Goal: Transaction & Acquisition: Purchase product/service

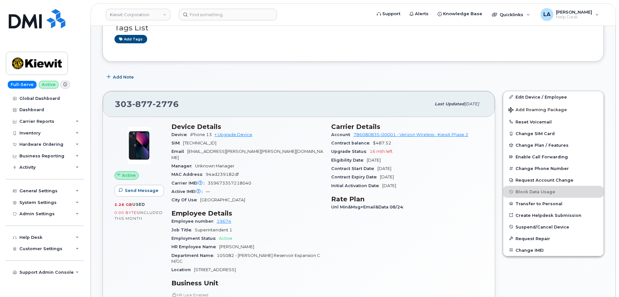
scroll to position [165, 0]
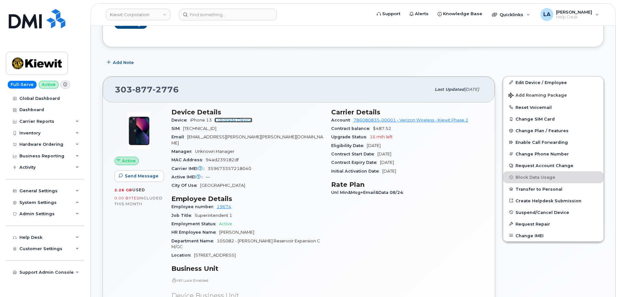
click at [225, 120] on link "+ Upgrade Device" at bounding box center [233, 120] width 38 height 5
click at [226, 137] on span "WILLIAMB.HARRIS@KIEWIT.COM" at bounding box center [247, 139] width 152 height 11
click at [251, 137] on span "WILLIAMB.HARRIS@KIEWIT.COM" at bounding box center [247, 139] width 152 height 11
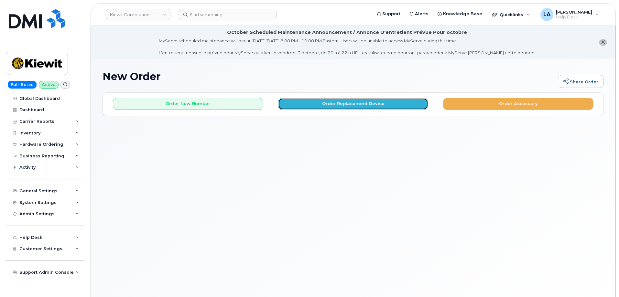
click at [314, 106] on button "Order Replacement Device" at bounding box center [353, 104] width 150 height 12
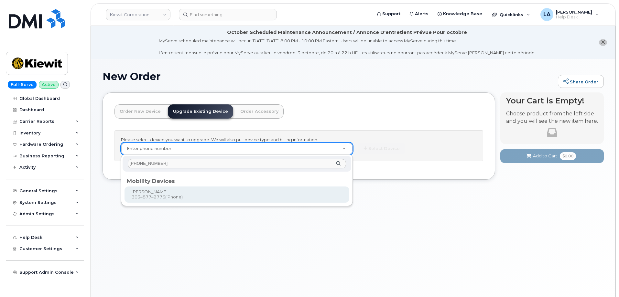
type input "303 877 2776"
type input "1166209"
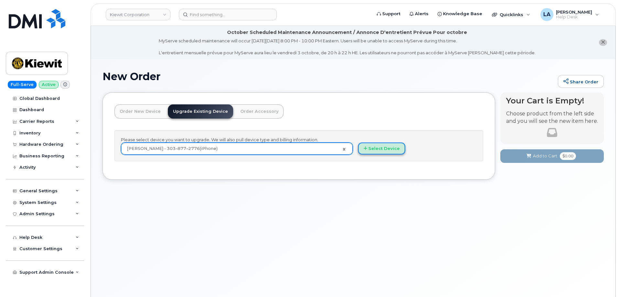
click at [384, 150] on button "Select Device" at bounding box center [381, 149] width 47 height 12
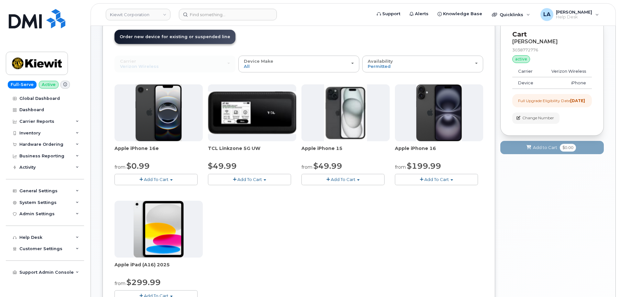
scroll to position [76, 0]
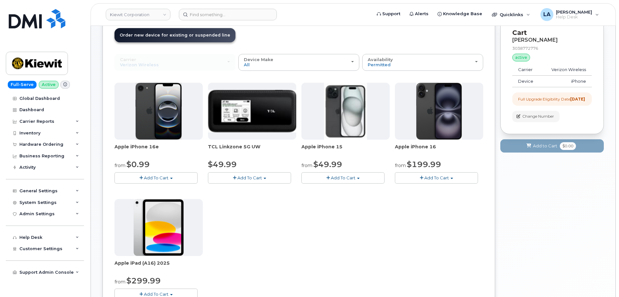
click at [357, 177] on button "Add To Cart" at bounding box center [342, 177] width 83 height 11
click at [444, 219] on div "Apple iPhone 16e from $0.99 Add To Cart $0.99 - 2 Year Upgrade (128GB) $599.99 …" at bounding box center [298, 197] width 369 height 228
click at [175, 179] on button "Add To Cart" at bounding box center [155, 177] width 83 height 11
click at [306, 208] on div "Apple iPhone 16e from $0.99 Add To Cart $0.99 - 2 Year Upgrade (128GB) $599.99 …" at bounding box center [298, 197] width 369 height 228
click at [358, 177] on button "Add To Cart" at bounding box center [342, 177] width 83 height 11
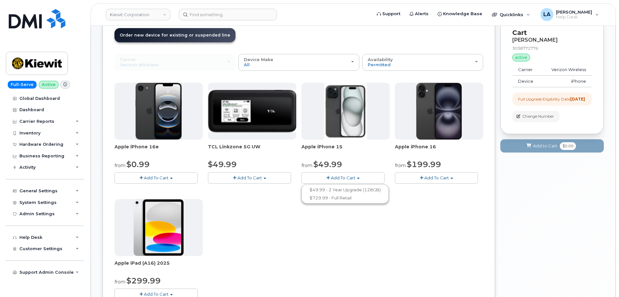
click at [447, 177] on span "Add To Cart" at bounding box center [436, 177] width 25 height 5
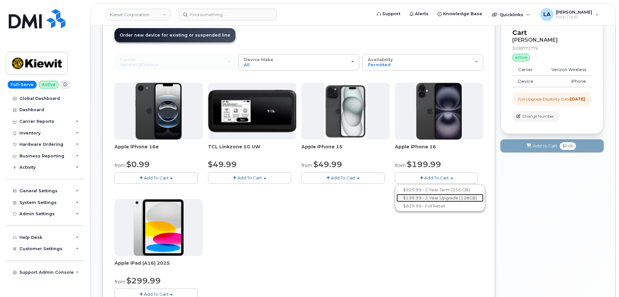
click at [435, 198] on link "$199.99 - 2 Year Upgrade (128GB)" at bounding box center [439, 198] width 87 height 8
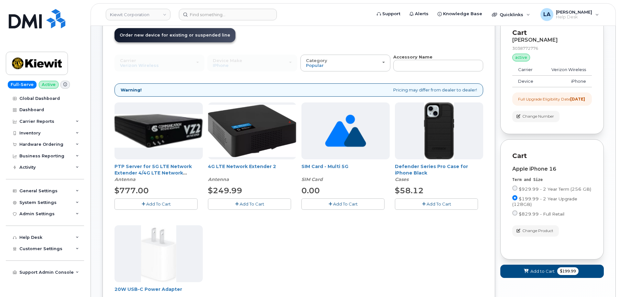
click at [418, 205] on button "Add To Cart" at bounding box center [436, 203] width 83 height 11
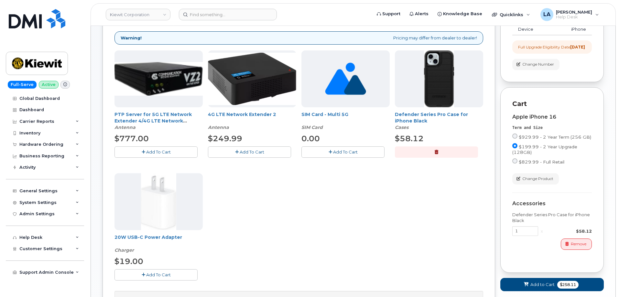
scroll to position [130, 0]
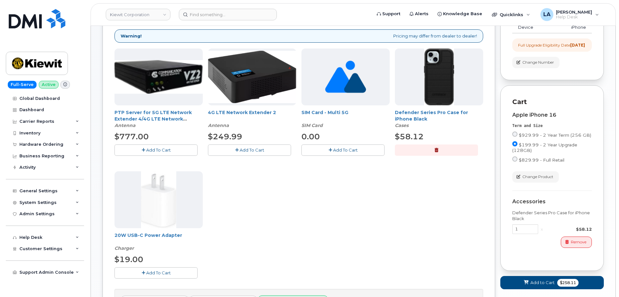
click at [169, 273] on span "Add To Cart" at bounding box center [158, 272] width 25 height 5
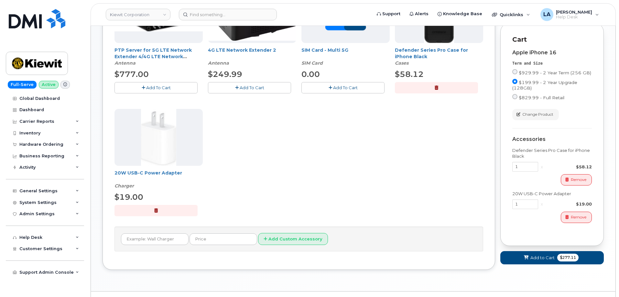
scroll to position [209, 0]
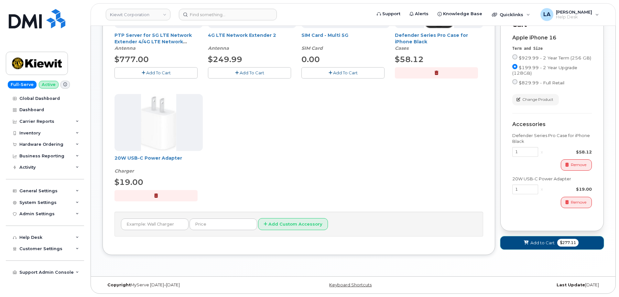
click at [534, 246] on span "Add to Cart" at bounding box center [542, 243] width 24 height 6
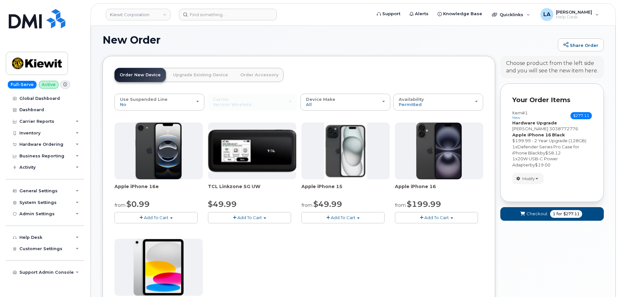
scroll to position [211, 0]
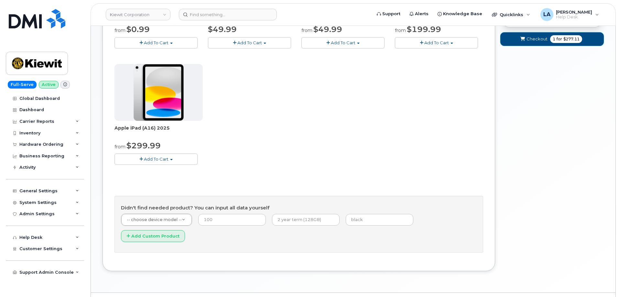
click at [521, 42] on span "submit" at bounding box center [522, 39] width 6 height 6
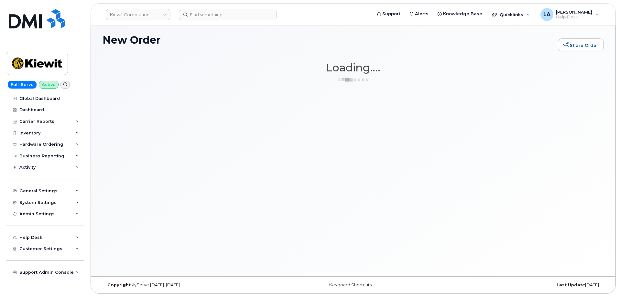
scroll to position [37, 0]
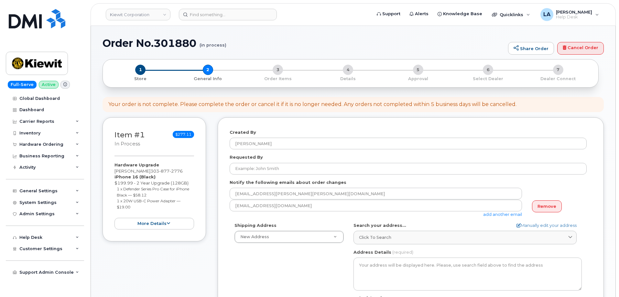
select select
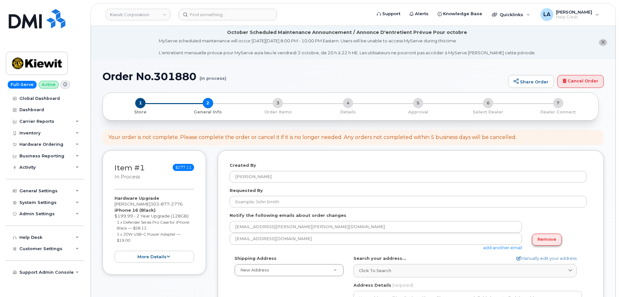
click at [548, 239] on link "Remove" at bounding box center [547, 240] width 30 height 12
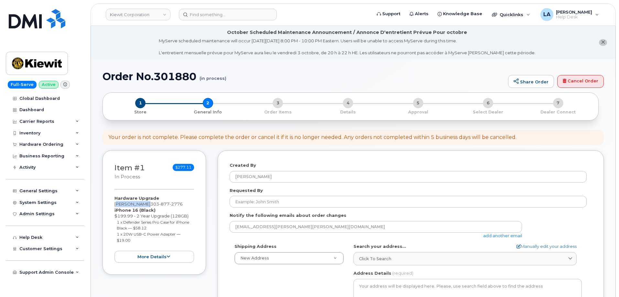
drag, startPoint x: 137, startPoint y: 202, endPoint x: 107, endPoint y: 202, distance: 29.7
click at [107, 202] on div "Item #1 in process $277.11 Hardware Upgrade Bill Harris 303 877 2776 iPhone 16 …" at bounding box center [153, 212] width 103 height 124
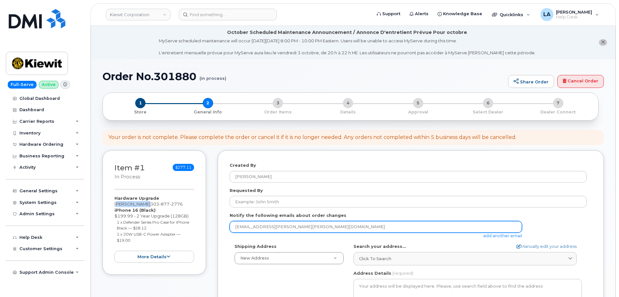
copy div "[PERSON_NAME]"
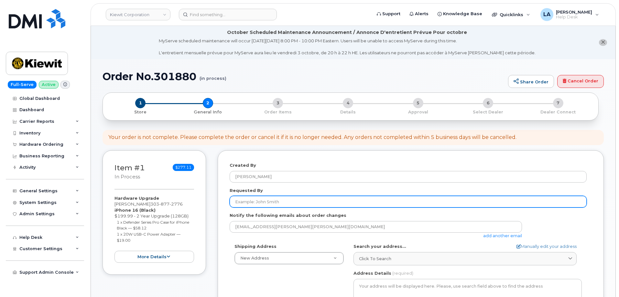
drag, startPoint x: 269, startPoint y: 200, endPoint x: 273, endPoint y: 196, distance: 6.4
click at [269, 200] on input "Requested By" at bounding box center [408, 202] width 357 height 12
paste input "[PERSON_NAME]"
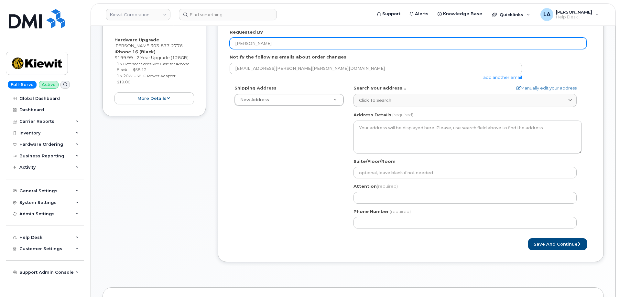
scroll to position [166, 0]
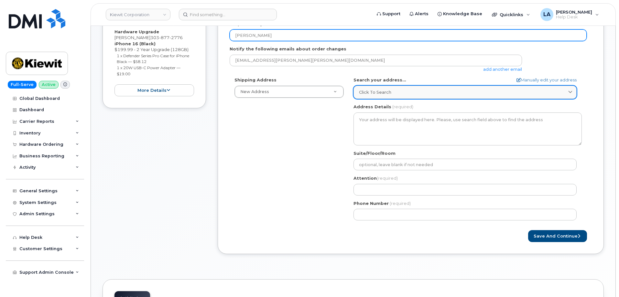
type input "[PERSON_NAME]"
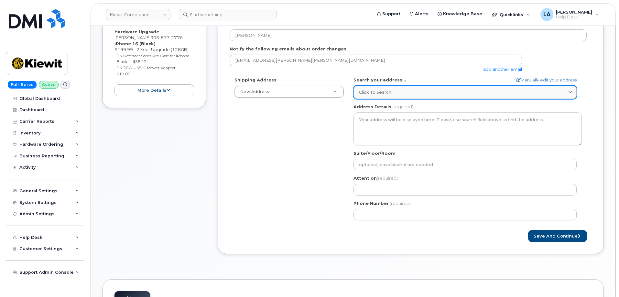
click at [395, 94] on div "Click to search" at bounding box center [465, 92] width 212 height 6
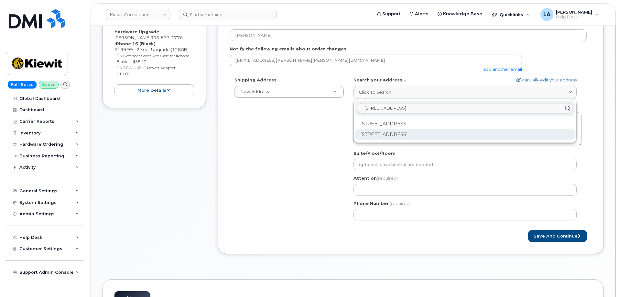
type input "61254 Highway 36"
click at [452, 135] on div "61254 Us Highway 36 Strasburg CO 80136-9511" at bounding box center [465, 134] width 220 height 11
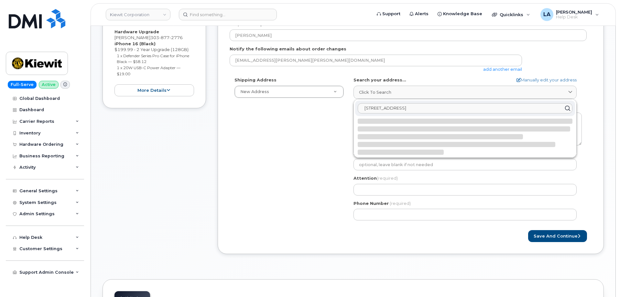
select select
type textarea "61254 US Highway 36 STRASBURG CO 80136-9511 UNITED STATES"
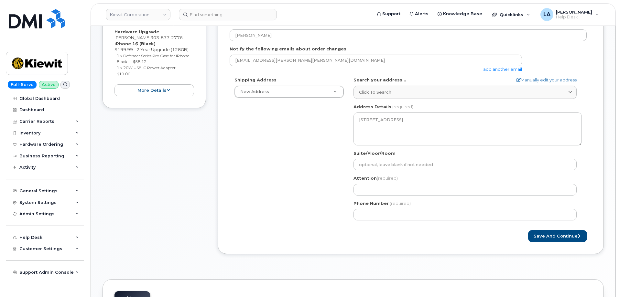
click at [314, 175] on div "Shipping Address New Address New Address CO Strasburg Search your address... Ma…" at bounding box center [408, 151] width 357 height 148
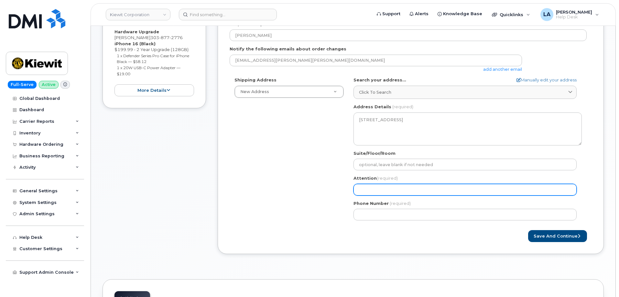
click at [401, 190] on input "Attention (required)" at bounding box center [464, 190] width 223 height 12
paste input "[PERSON_NAME]"
type input "[PERSON_NAME]"
select select
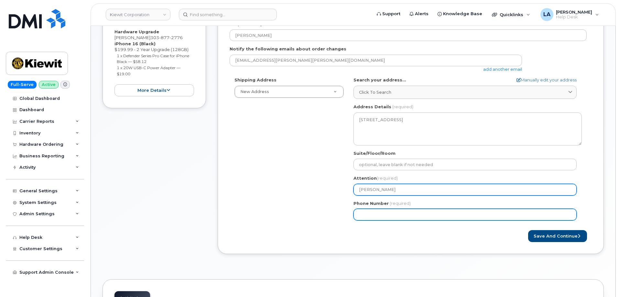
type input "[PERSON_NAME]"
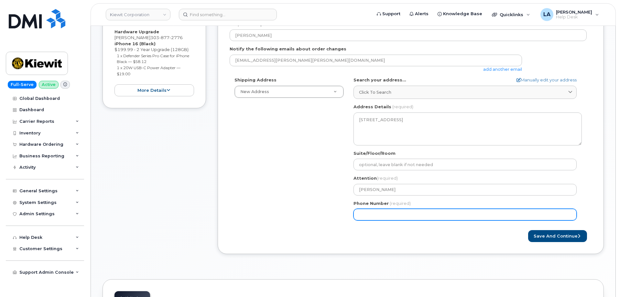
click at [377, 213] on input "Phone Number" at bounding box center [464, 215] width 223 height 12
paste input "3038772776"
type input "3038772776"
select select
type input "3038772776"
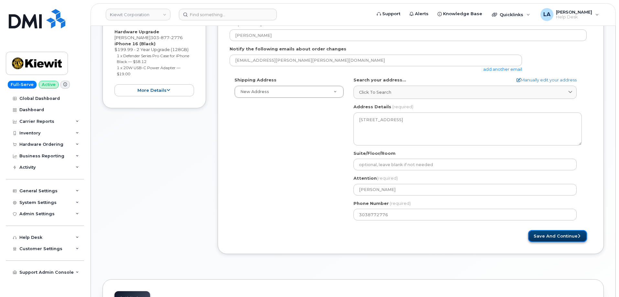
click at [546, 236] on button "Save and Continue" at bounding box center [557, 236] width 59 height 12
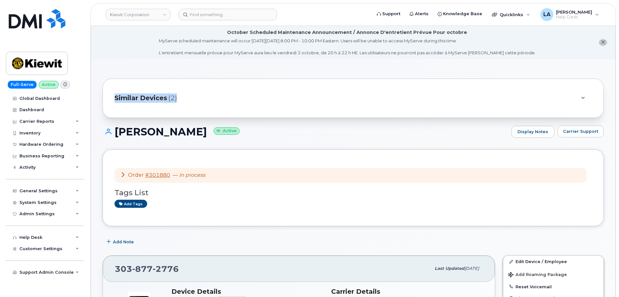
drag, startPoint x: 618, startPoint y: 34, endPoint x: 617, endPoint y: 76, distance: 42.4
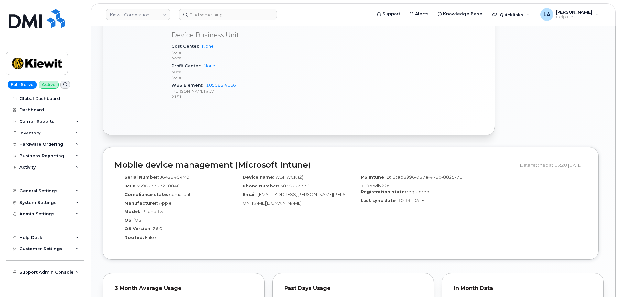
scroll to position [455, 0]
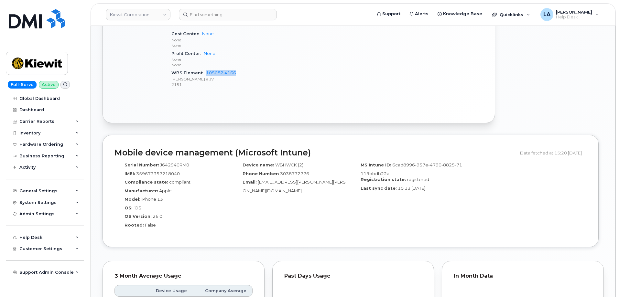
drag, startPoint x: 246, startPoint y: 63, endPoint x: 204, endPoint y: 62, distance: 42.0
click at [204, 69] on div "WBS Element 105082.4166 Kiewit Barnard a JV 2151" at bounding box center [247, 79] width 152 height 20
copy link "105082.4166"
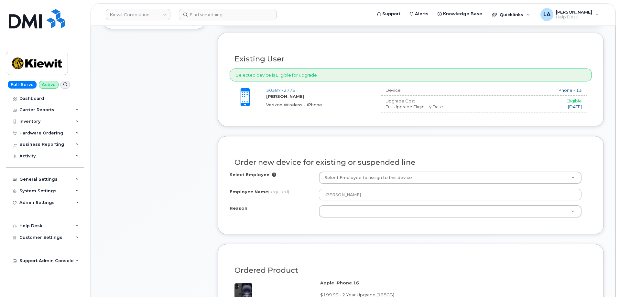
scroll to position [287, 0]
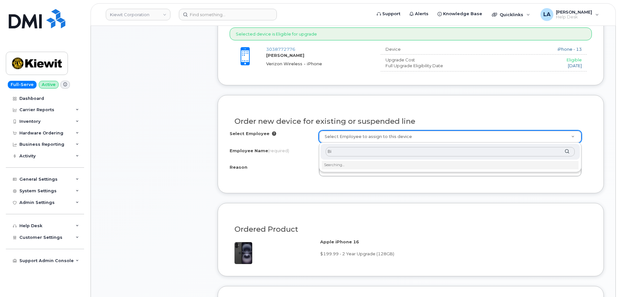
type input "B"
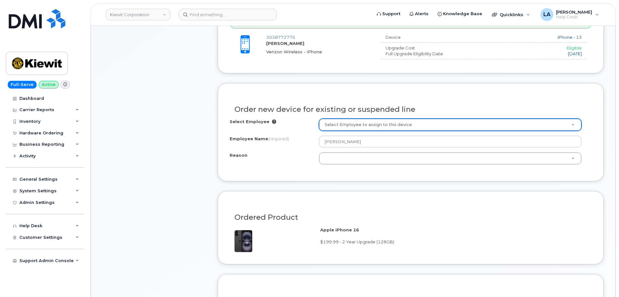
scroll to position [318, 0]
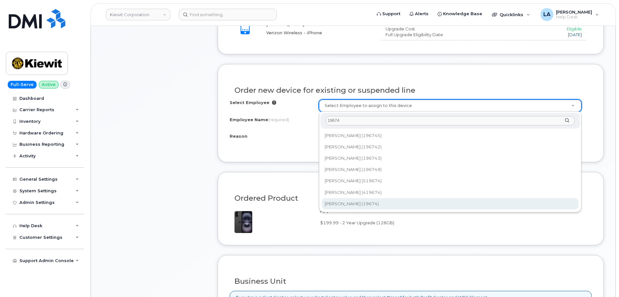
type input "19674"
type input "2145155"
type input "[PERSON_NAME]"
select select
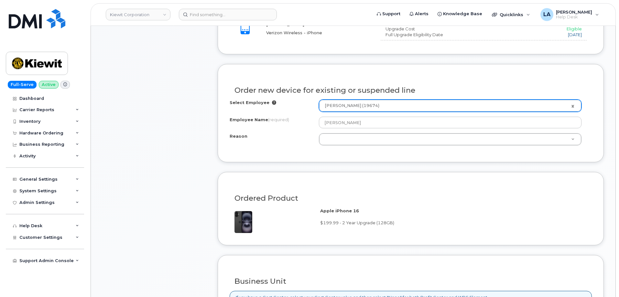
click at [348, 194] on h3 "Ordered Product" at bounding box center [410, 198] width 352 height 8
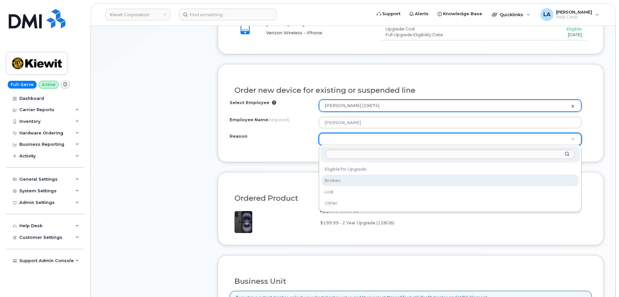
select select "broken"
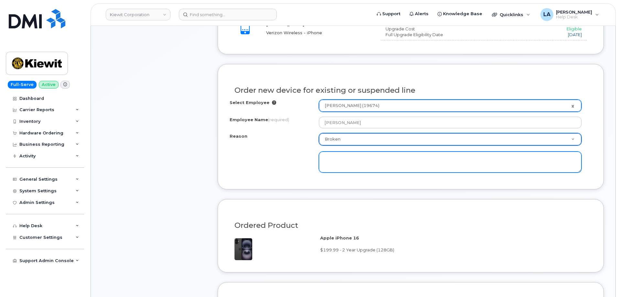
click at [353, 160] on textarea at bounding box center [450, 162] width 262 height 21
click at [396, 164] on textarea "battery is failing" at bounding box center [450, 162] width 262 height 21
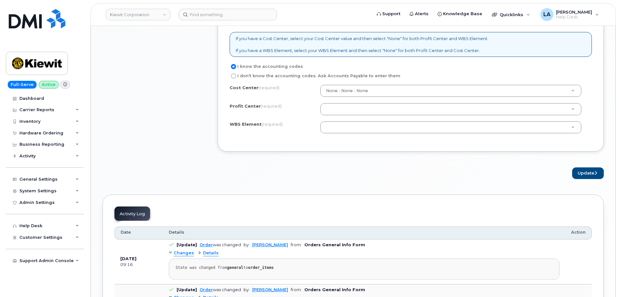
scroll to position [547, 0]
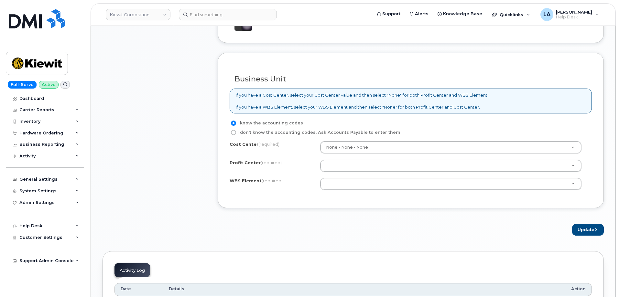
type textarea "battery is failing and not lasting half a day"
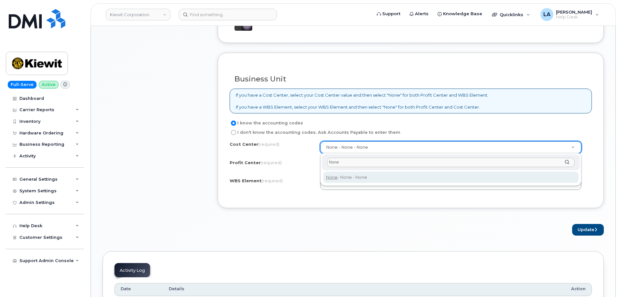
type input "None"
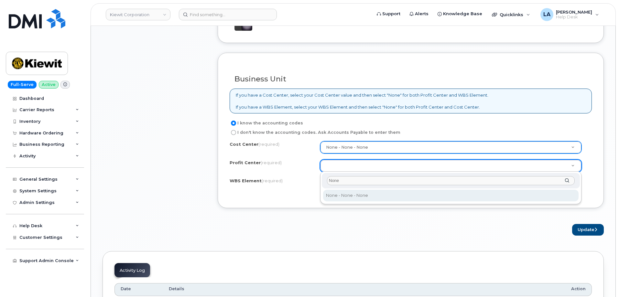
type input "None"
select select "None"
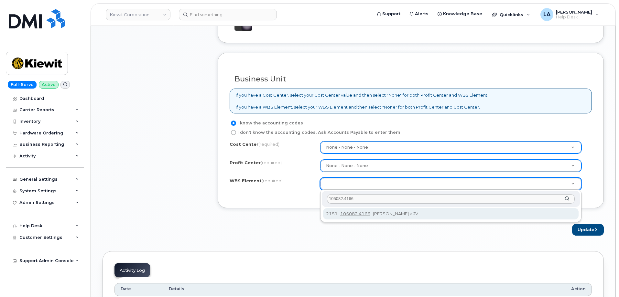
type input "105082.4166"
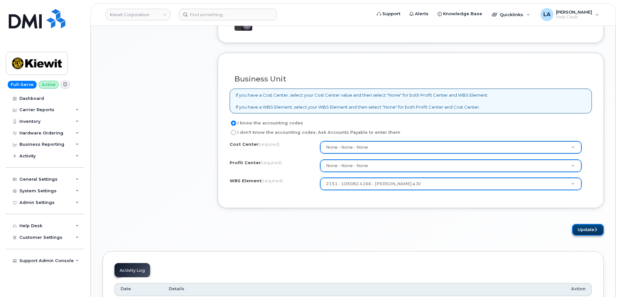
click at [591, 231] on button "Update" at bounding box center [588, 230] width 32 height 12
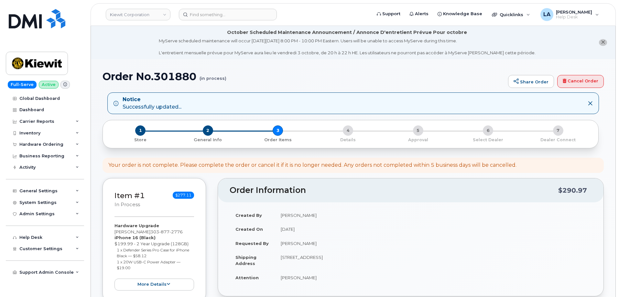
click at [313, 72] on h1 "Order No.301880 (in process)" at bounding box center [303, 76] width 402 height 11
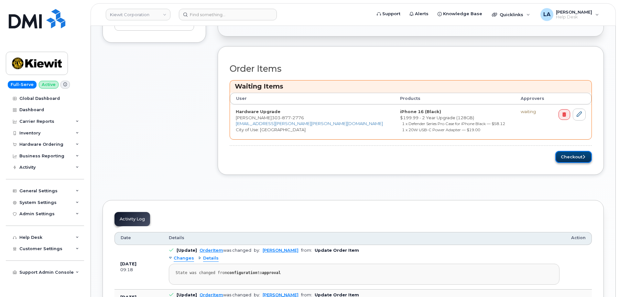
click at [581, 159] on button "Checkout" at bounding box center [573, 157] width 37 height 12
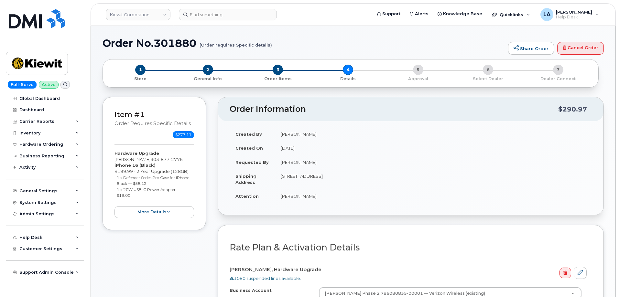
click at [415, 51] on div "Order No.301880 (Order requires Specific details) Share Order Cancel Order" at bounding box center [352, 48] width 501 height 22
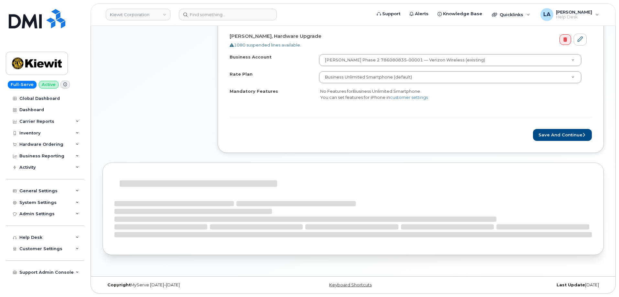
scroll to position [266, 0]
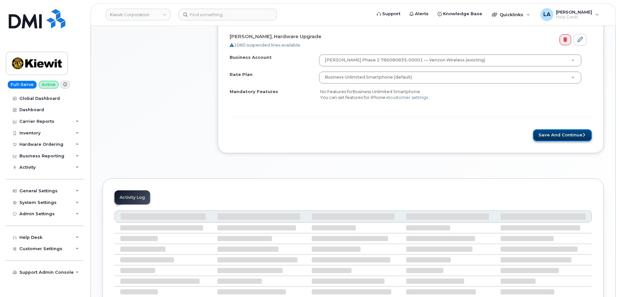
click at [573, 139] on button "Save and Continue" at bounding box center [562, 135] width 59 height 12
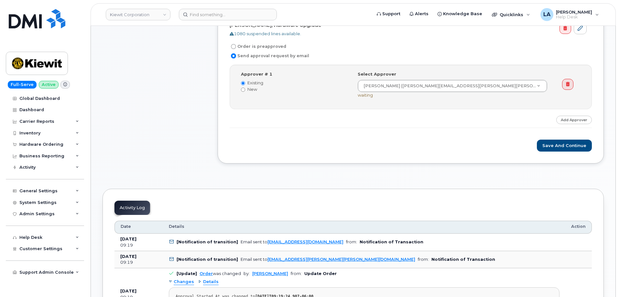
scroll to position [260, 0]
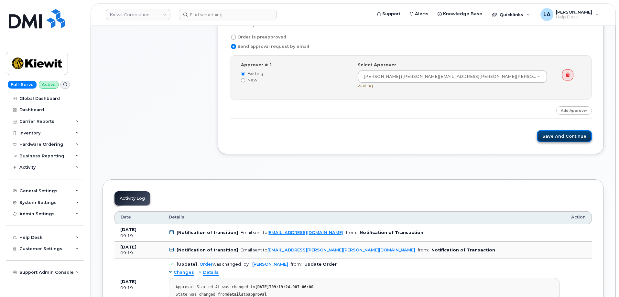
click at [551, 132] on button "Save and Continue" at bounding box center [564, 136] width 55 height 12
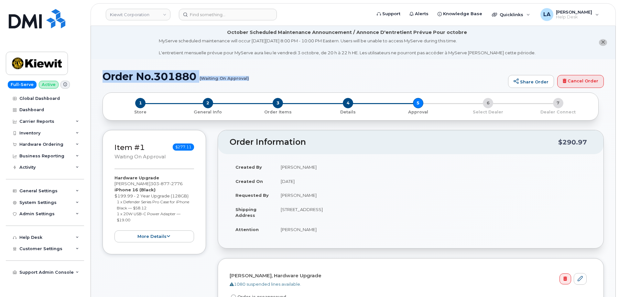
drag, startPoint x: 102, startPoint y: 72, endPoint x: 255, endPoint y: 85, distance: 153.7
copy h1 "Order No.301880 (Waiting On Approval)"
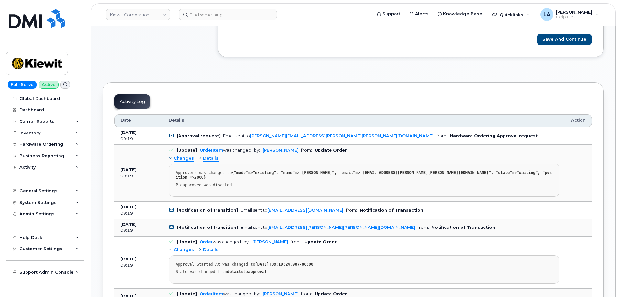
scroll to position [383, 0]
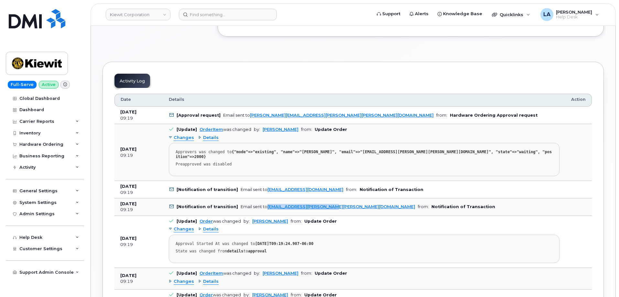
drag, startPoint x: 337, startPoint y: 202, endPoint x: 263, endPoint y: 202, distance: 74.4
click at [263, 202] on td "[Notification of transition] Email sent to WILLIAMB.HARRIS@KIEWIT.COM from: Not…" at bounding box center [364, 206] width 402 height 17
copy div "[EMAIL_ADDRESS][PERSON_NAME][PERSON_NAME][DOMAIN_NAME]"
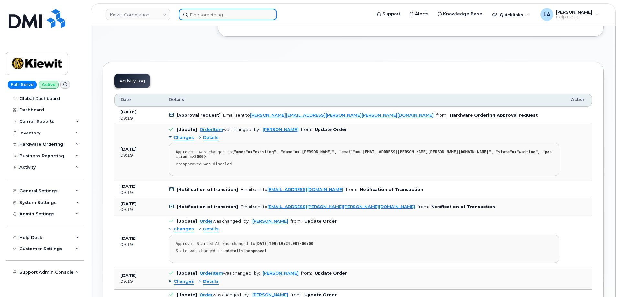
click at [245, 12] on input at bounding box center [228, 15] width 98 height 12
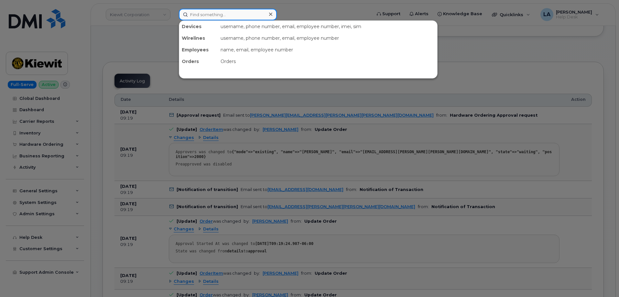
paste input "360 314 3690"
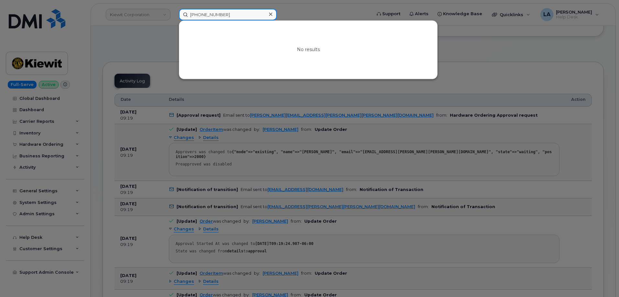
type input "360 314 3690"
click at [268, 13] on div at bounding box center [270, 14] width 9 height 9
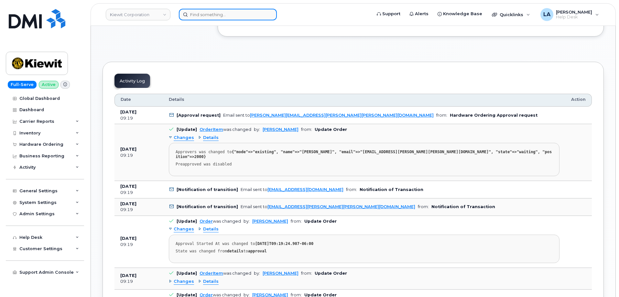
click at [229, 16] on input at bounding box center [228, 15] width 98 height 12
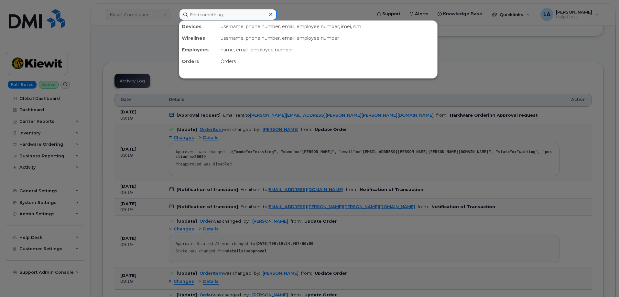
paste input "360 314 3690"
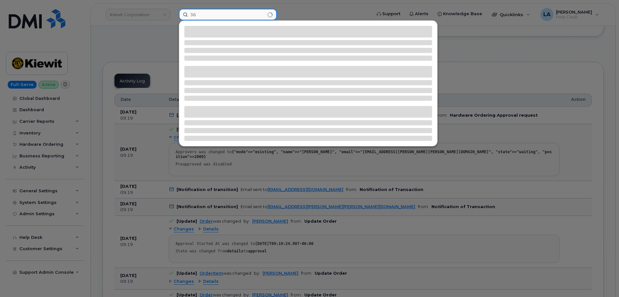
type input "3"
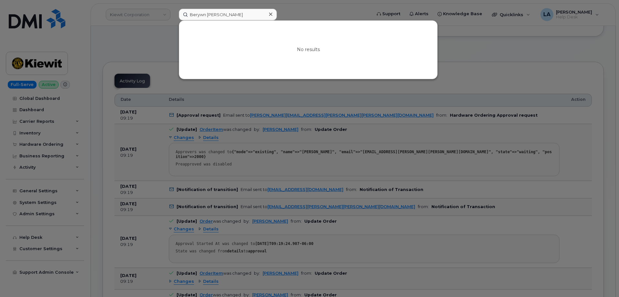
click at [142, 45] on div at bounding box center [309, 148] width 619 height 297
drag, startPoint x: 230, startPoint y: 14, endPoint x: 184, endPoint y: 17, distance: 47.0
click at [174, 17] on div "Berywn Kandoll No results" at bounding box center [273, 15] width 198 height 12
paste input "ERWYN.KANDOLL@KIEWIT.COM"
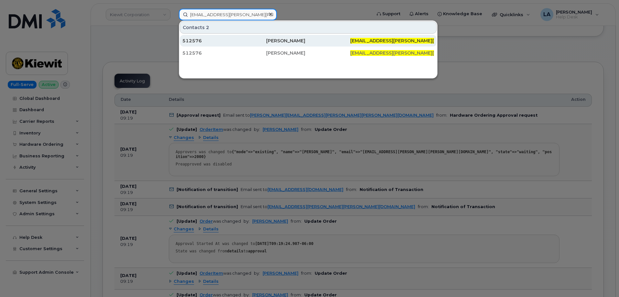
type input "BERWYN.KANDOLL@KIEWIT.COM"
click at [275, 43] on div "Berwyn Kandoll" at bounding box center [308, 40] width 84 height 6
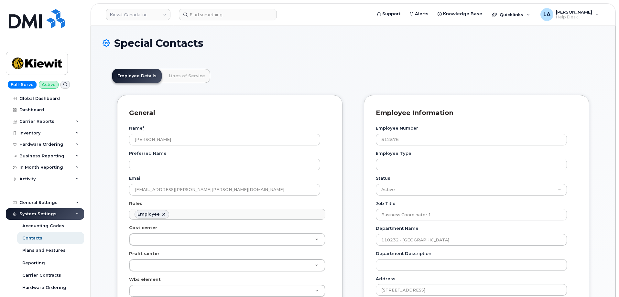
scroll to position [19, 0]
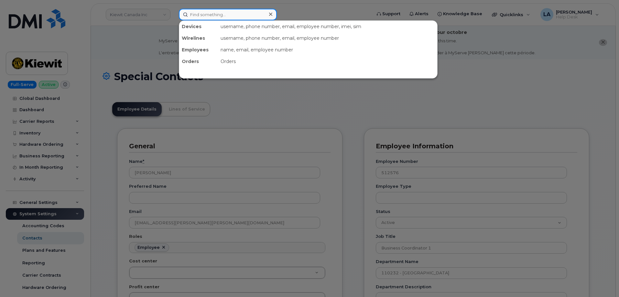
click at [229, 15] on input at bounding box center [228, 15] width 98 height 12
paste input "[PHONE_NUMBER]"
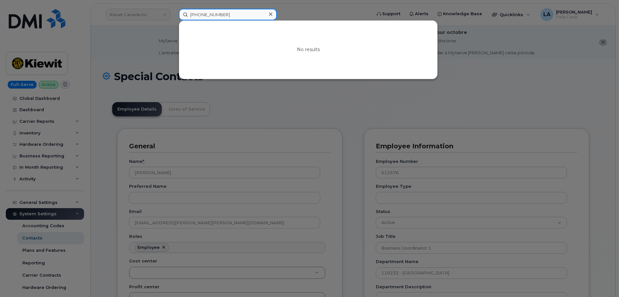
drag, startPoint x: 239, startPoint y: 17, endPoint x: 175, endPoint y: 17, distance: 63.7
click at [175, 17] on div "[PHONE_NUMBER] No results" at bounding box center [273, 15] width 198 height 12
paste input "355683575540814"
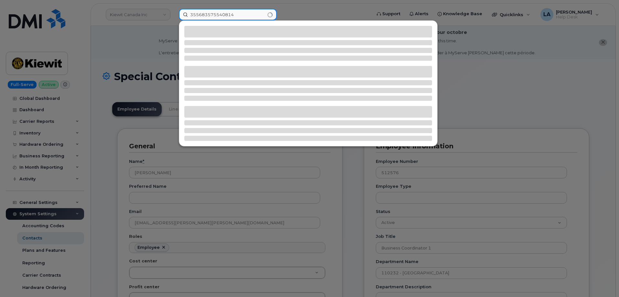
type input "355683575540814"
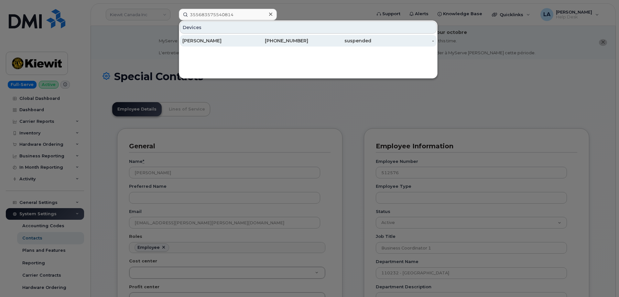
click at [208, 36] on div "[PERSON_NAME]" at bounding box center [213, 41] width 63 height 12
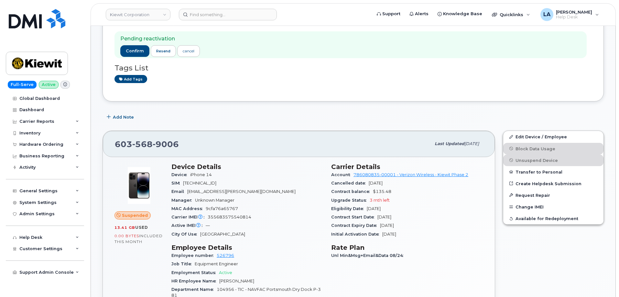
scroll to position [145, 0]
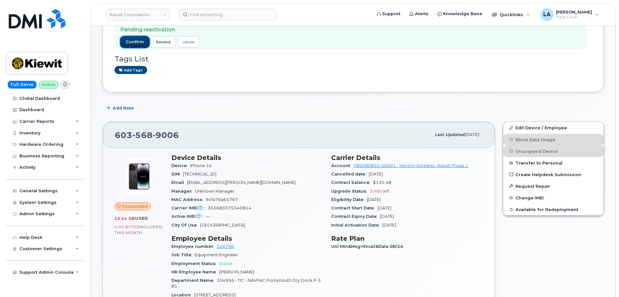
click at [132, 45] on button "confirm" at bounding box center [134, 42] width 29 height 12
